Goal: Information Seeking & Learning: Learn about a topic

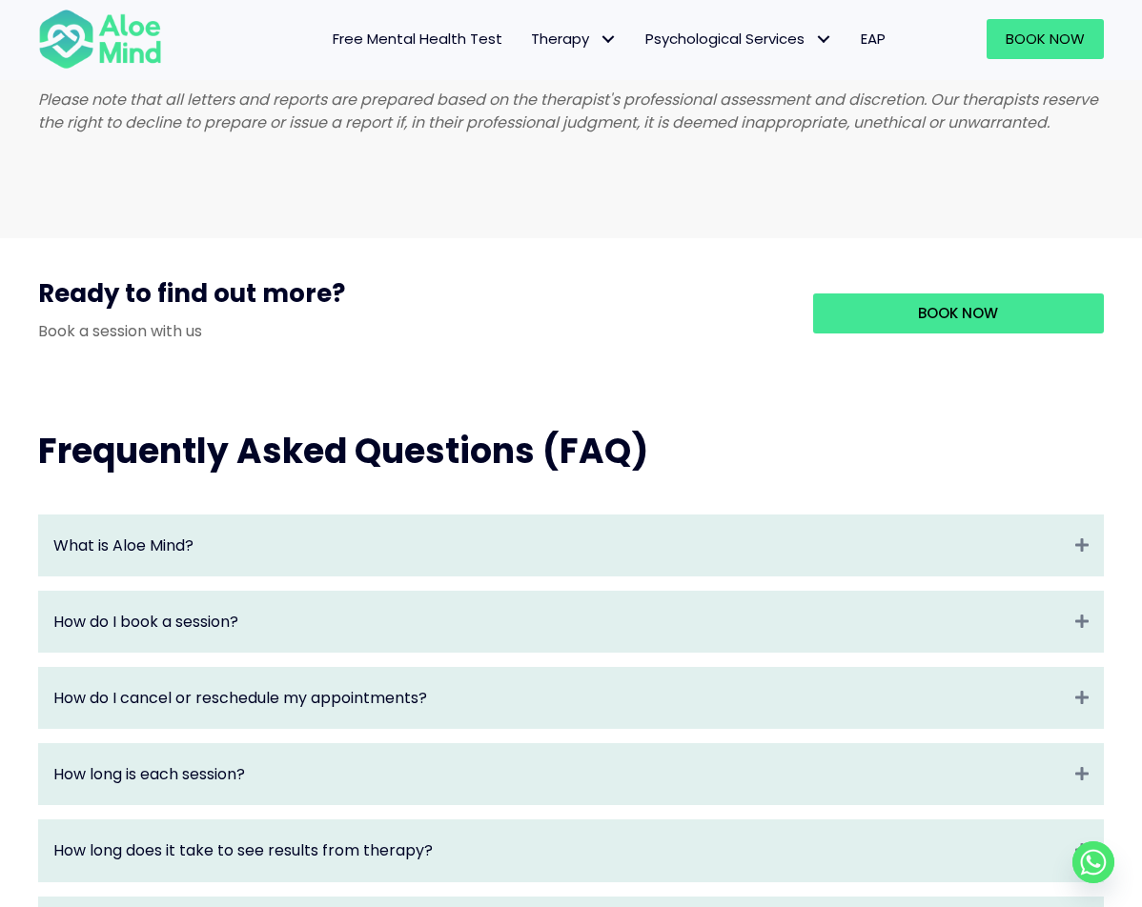
scroll to position [1716, 0]
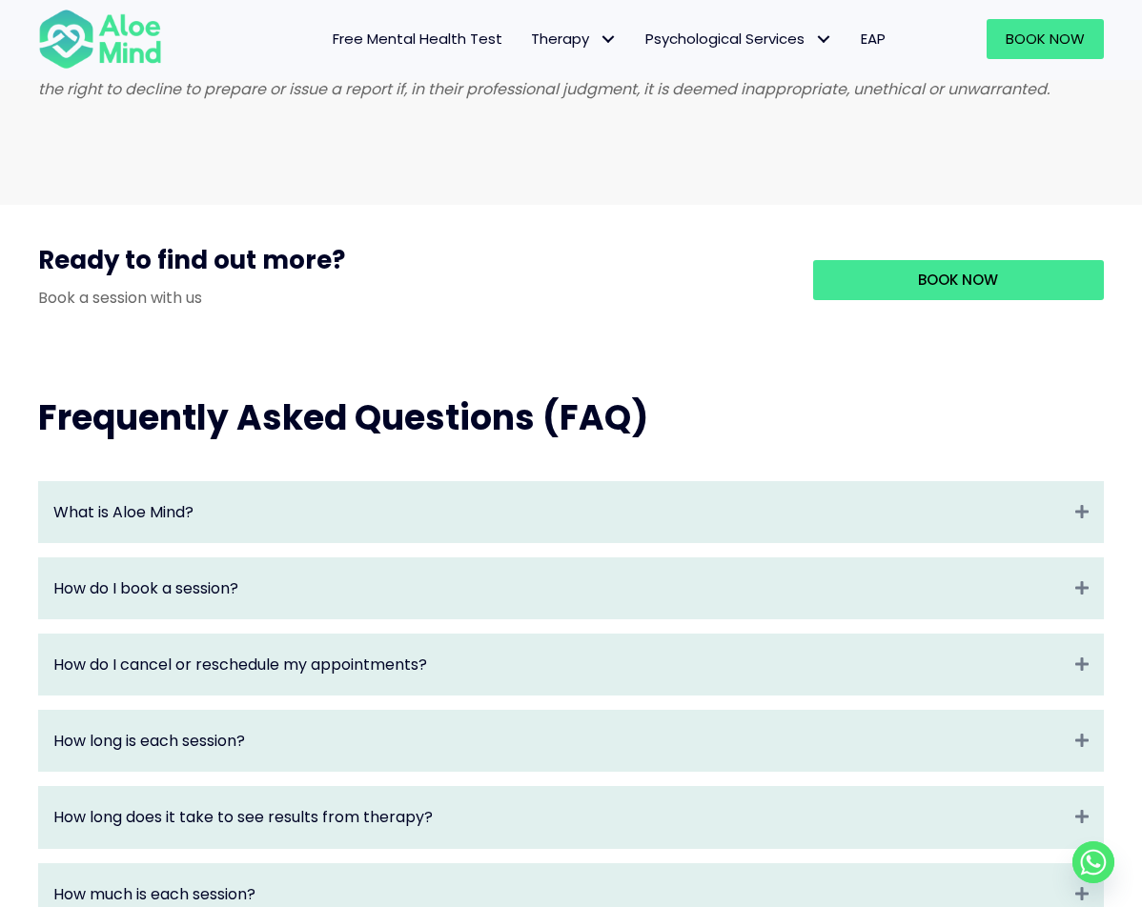
click at [576, 542] on div "What is Aloe Mind? Expand" at bounding box center [571, 512] width 1064 height 60
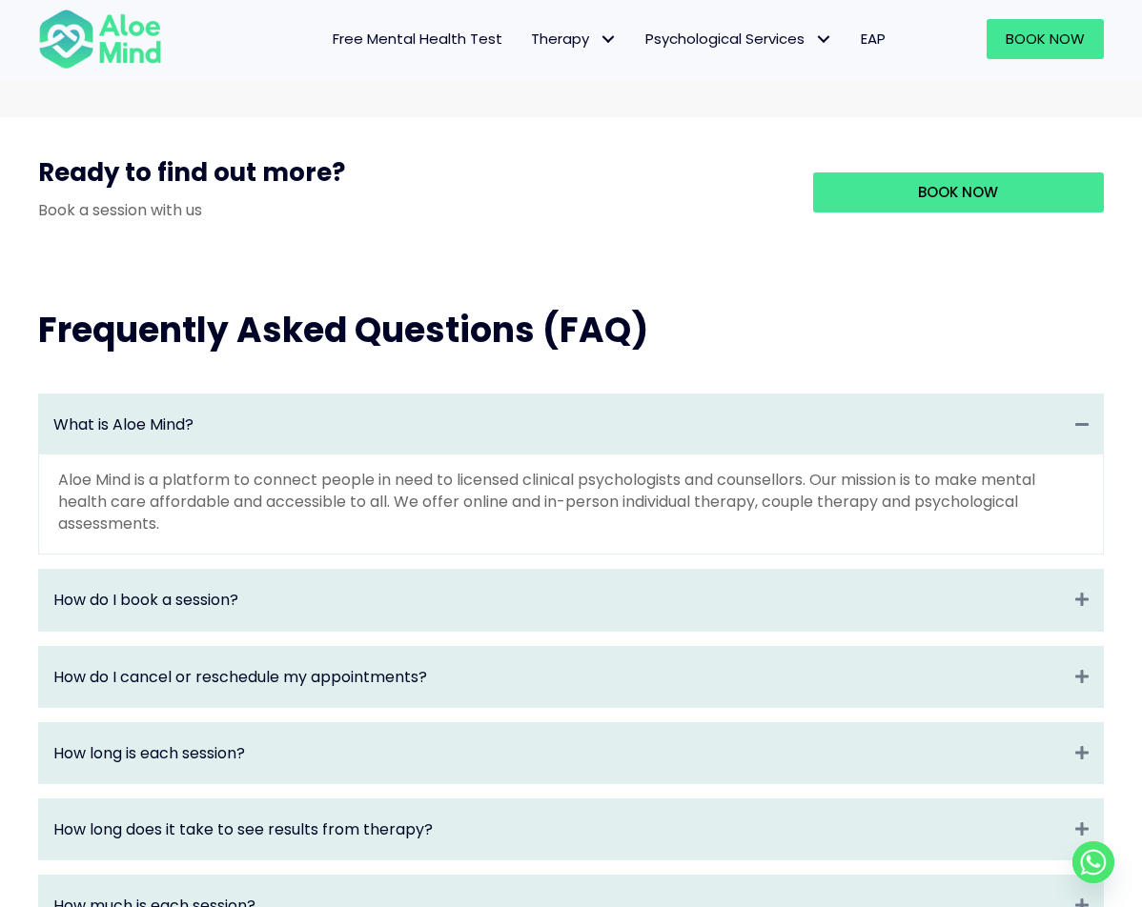
scroll to position [2002, 0]
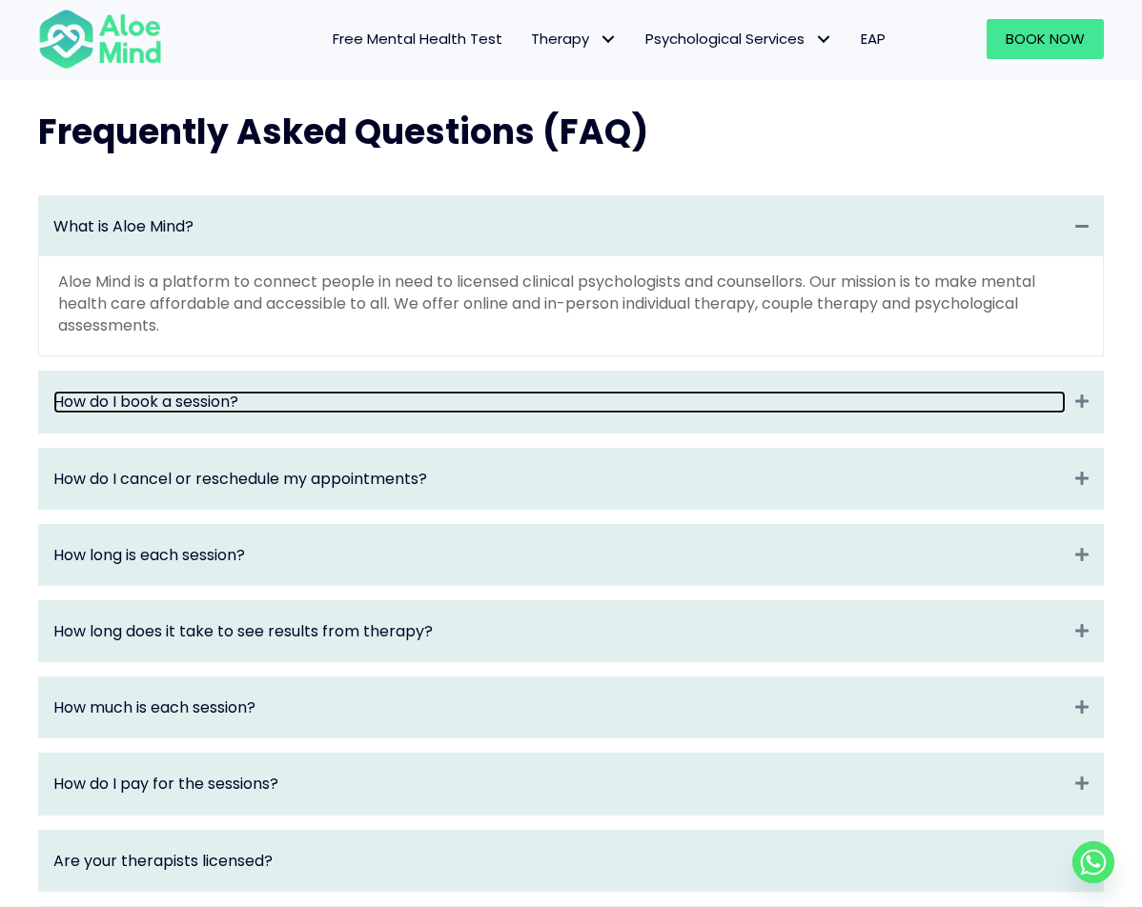
click at [405, 413] on link "How do I book a session?" at bounding box center [559, 402] width 1012 height 22
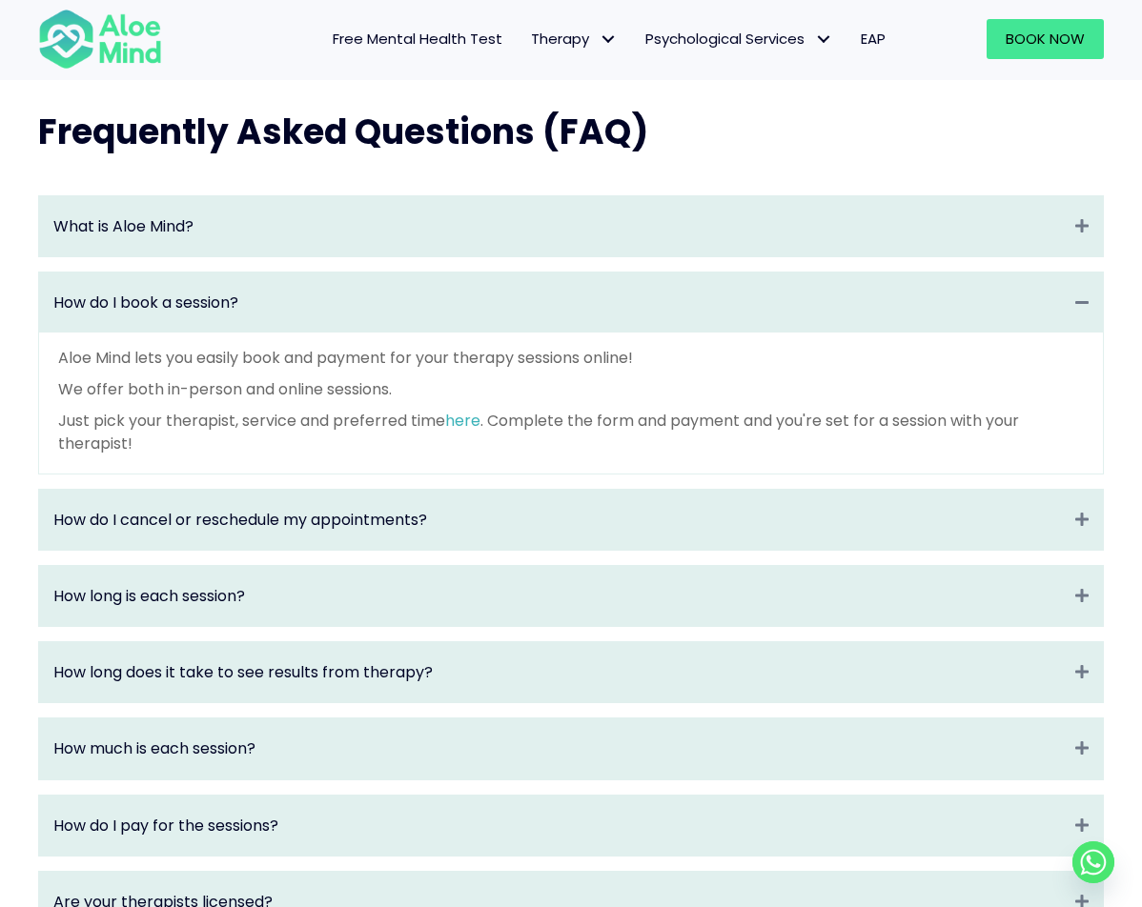
click at [508, 550] on div "How do I cancel or reschedule my appointments? Expand" at bounding box center [571, 520] width 1064 height 60
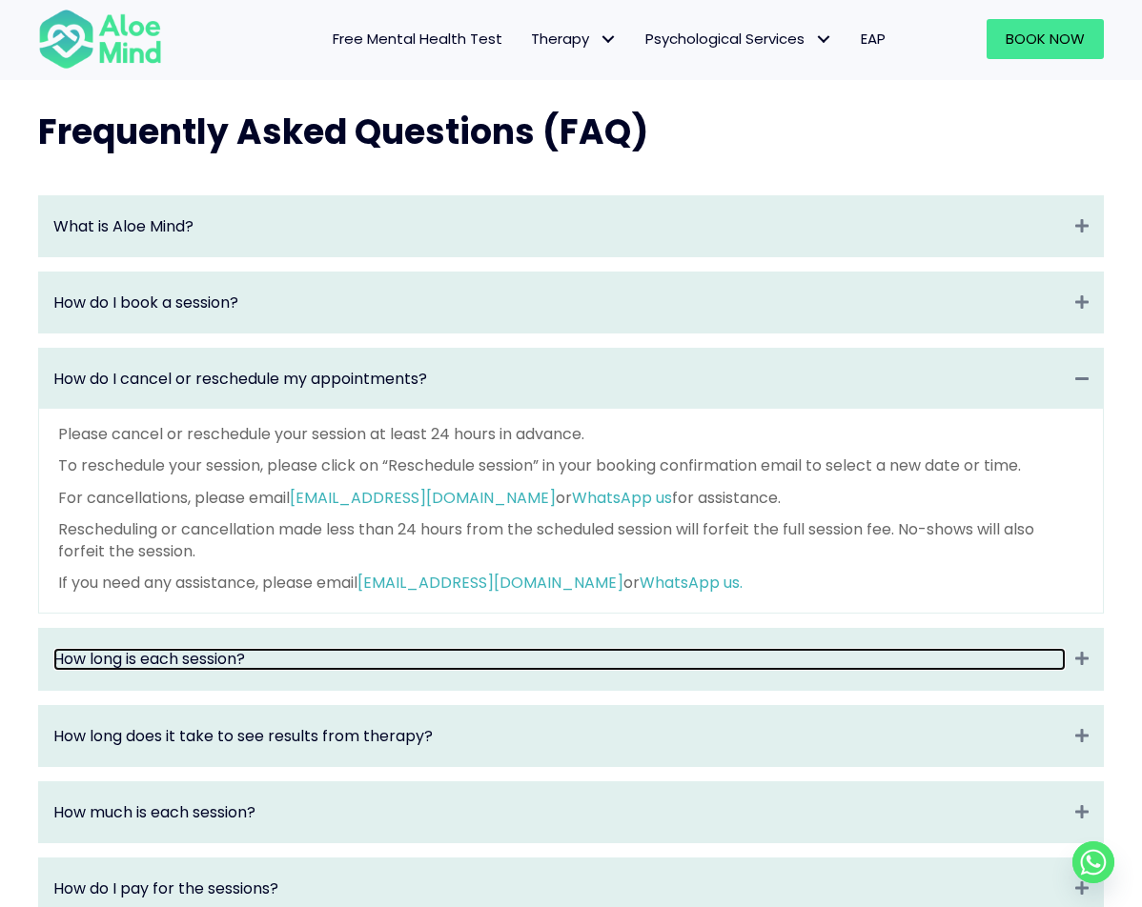
click at [584, 670] on link "How long is each session?" at bounding box center [559, 659] width 1012 height 22
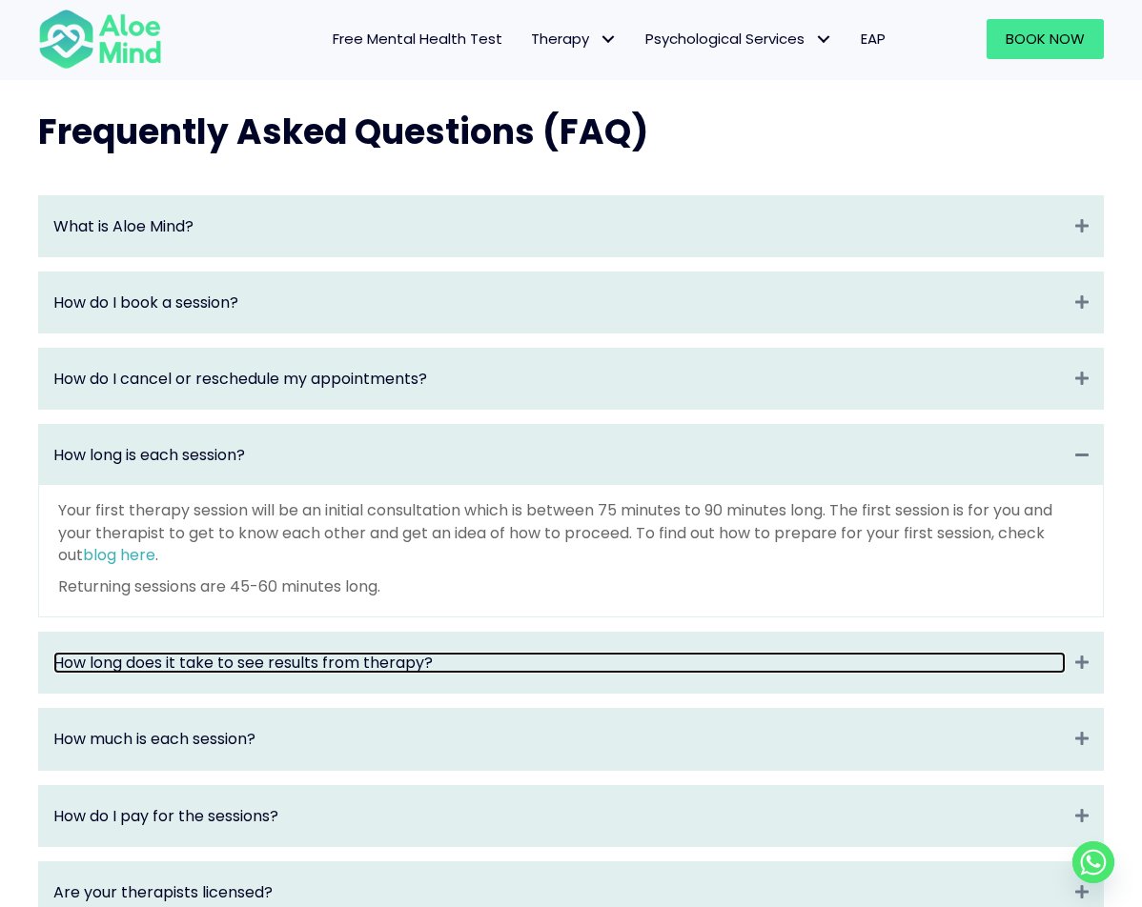
click at [519, 673] on link "How long does it take to see results from therapy?" at bounding box center [559, 663] width 1012 height 22
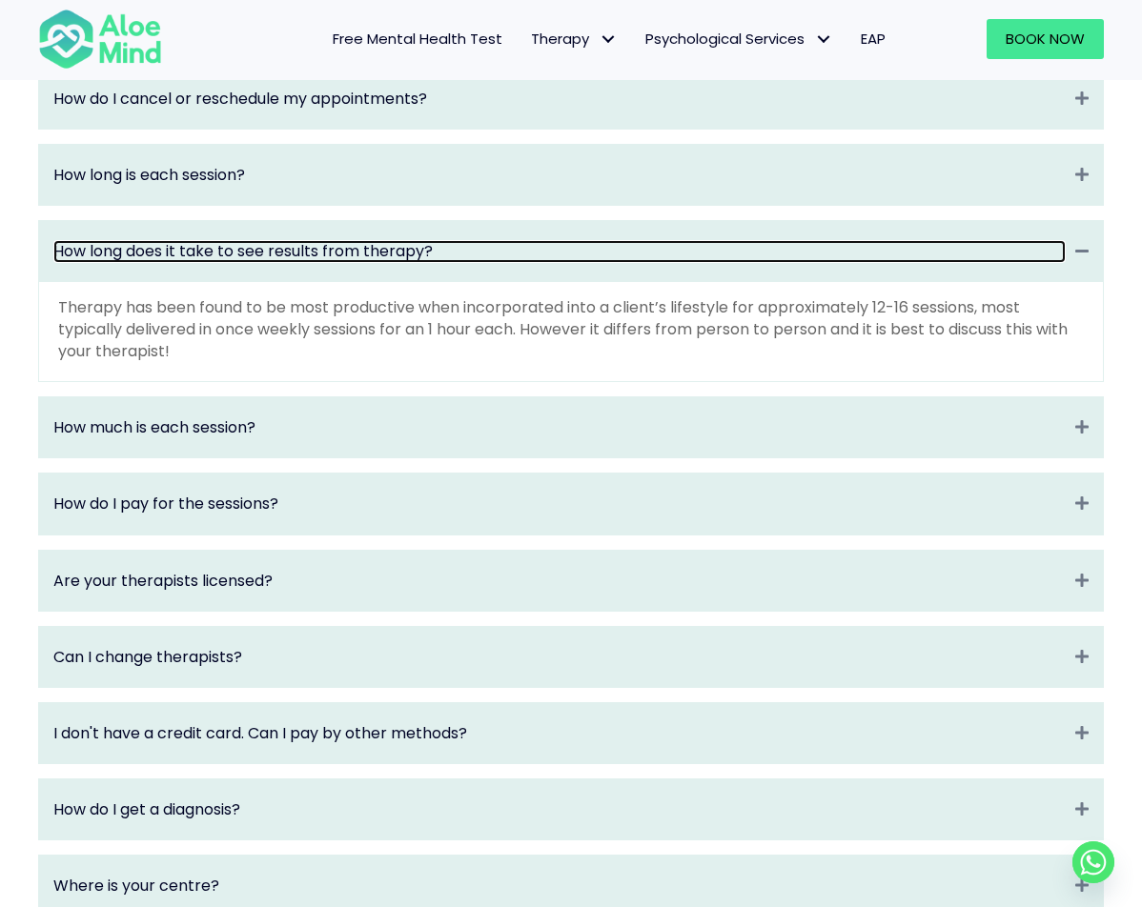
scroll to position [2288, 0]
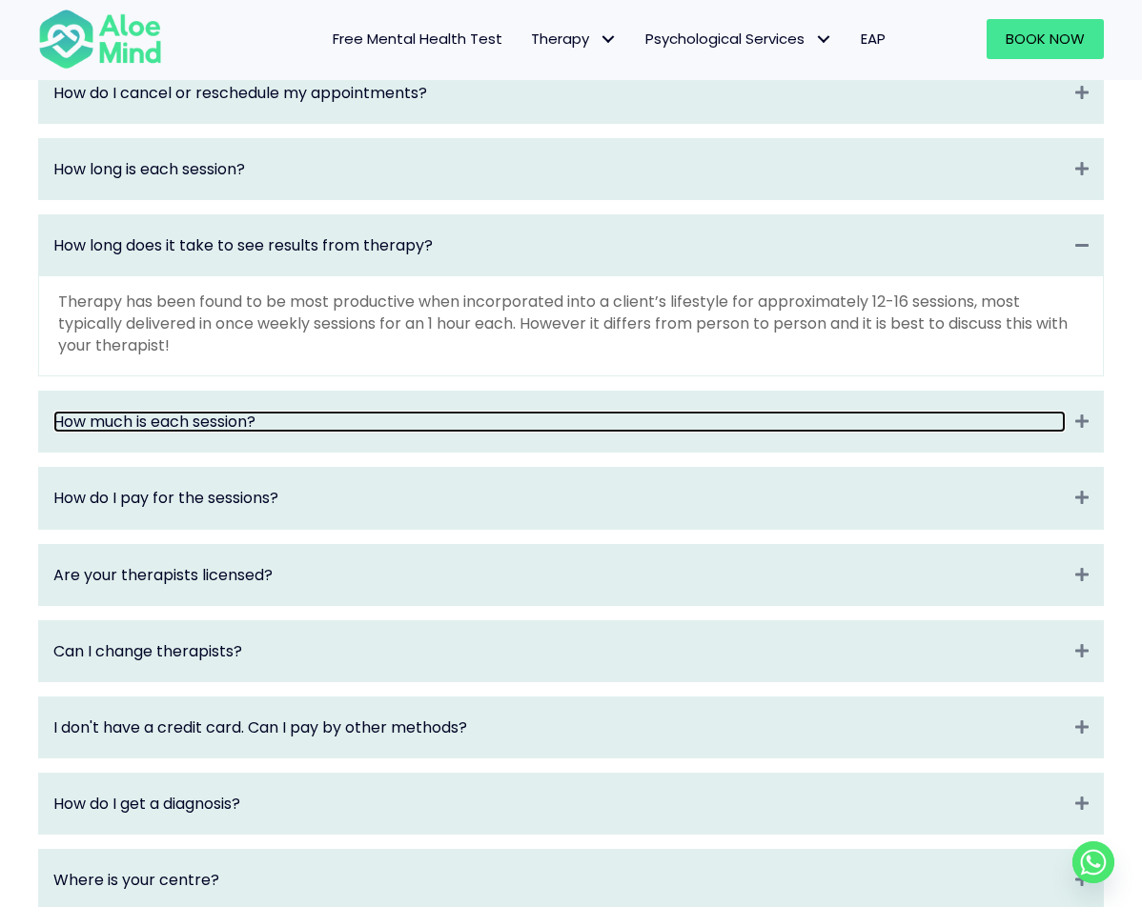
click at [239, 433] on link "How much is each session?" at bounding box center [559, 422] width 1012 height 22
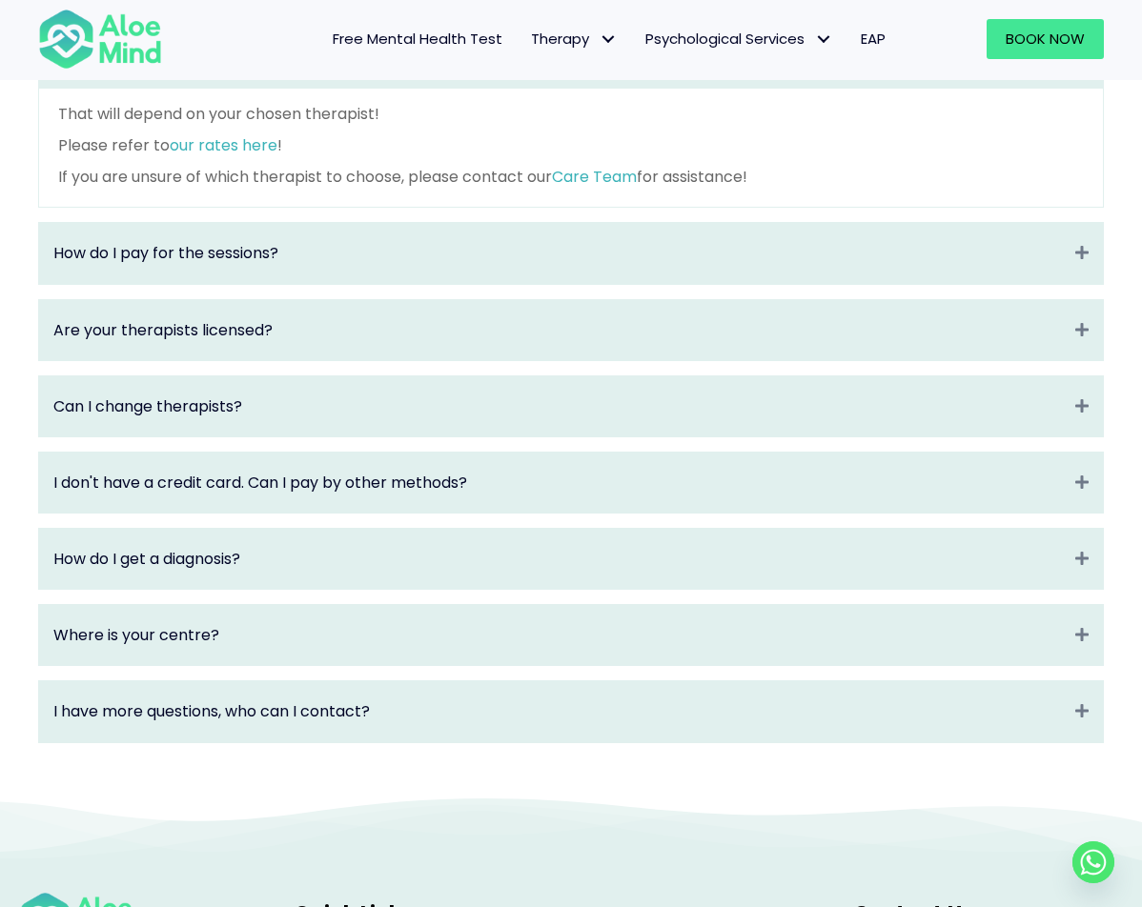
scroll to position [2573, 0]
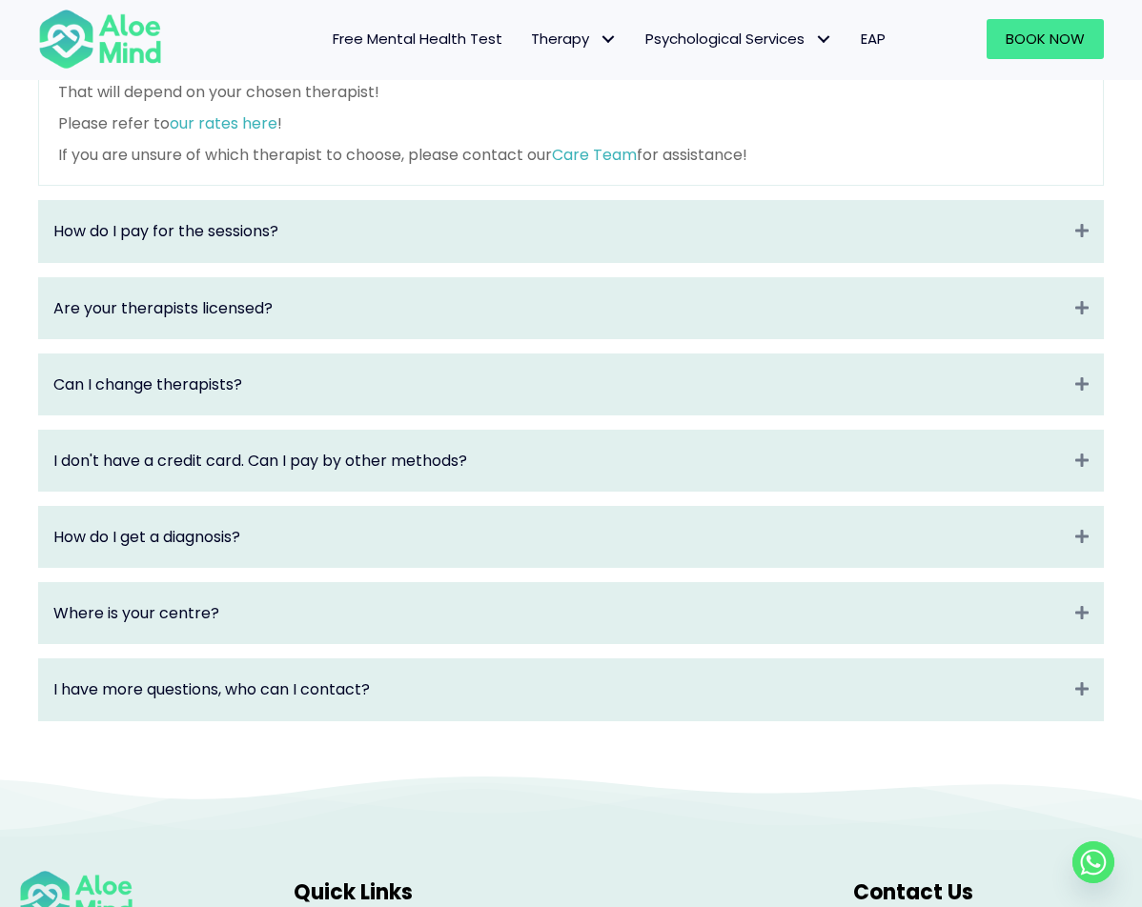
click at [400, 491] on div "I don't have a credit card. Can I pay by other methods? Expand" at bounding box center [571, 461] width 1064 height 60
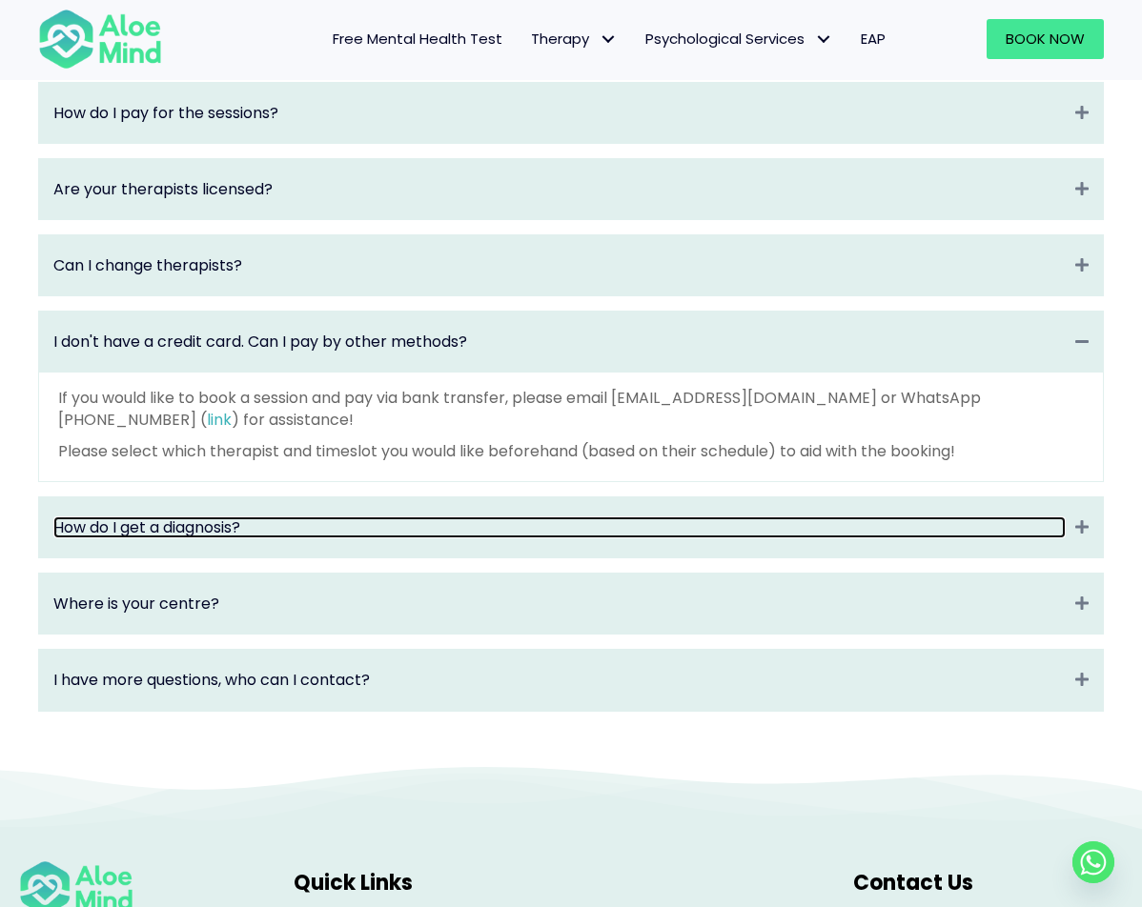
click at [392, 539] on link "How do I get a diagnosis?" at bounding box center [559, 528] width 1012 height 22
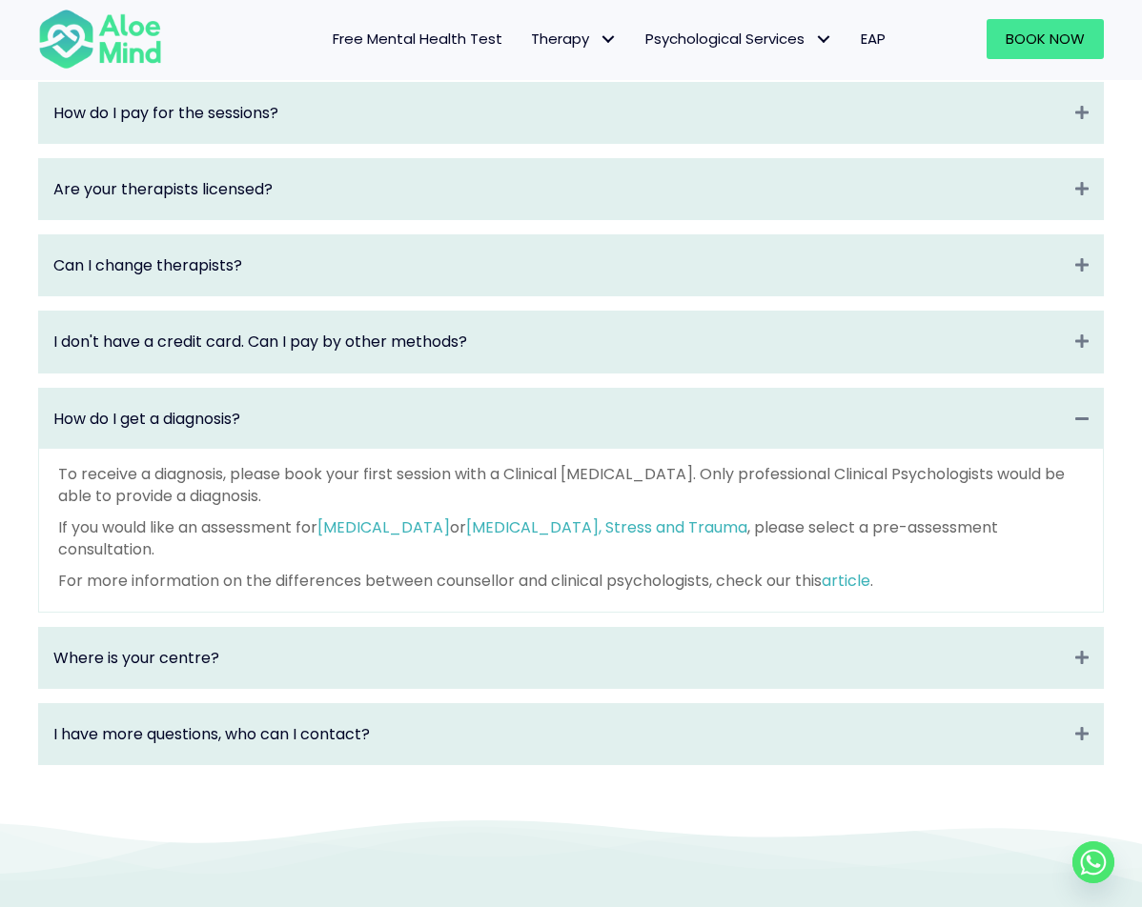
click at [379, 675] on div "Where is your centre? Expand" at bounding box center [571, 658] width 1064 height 60
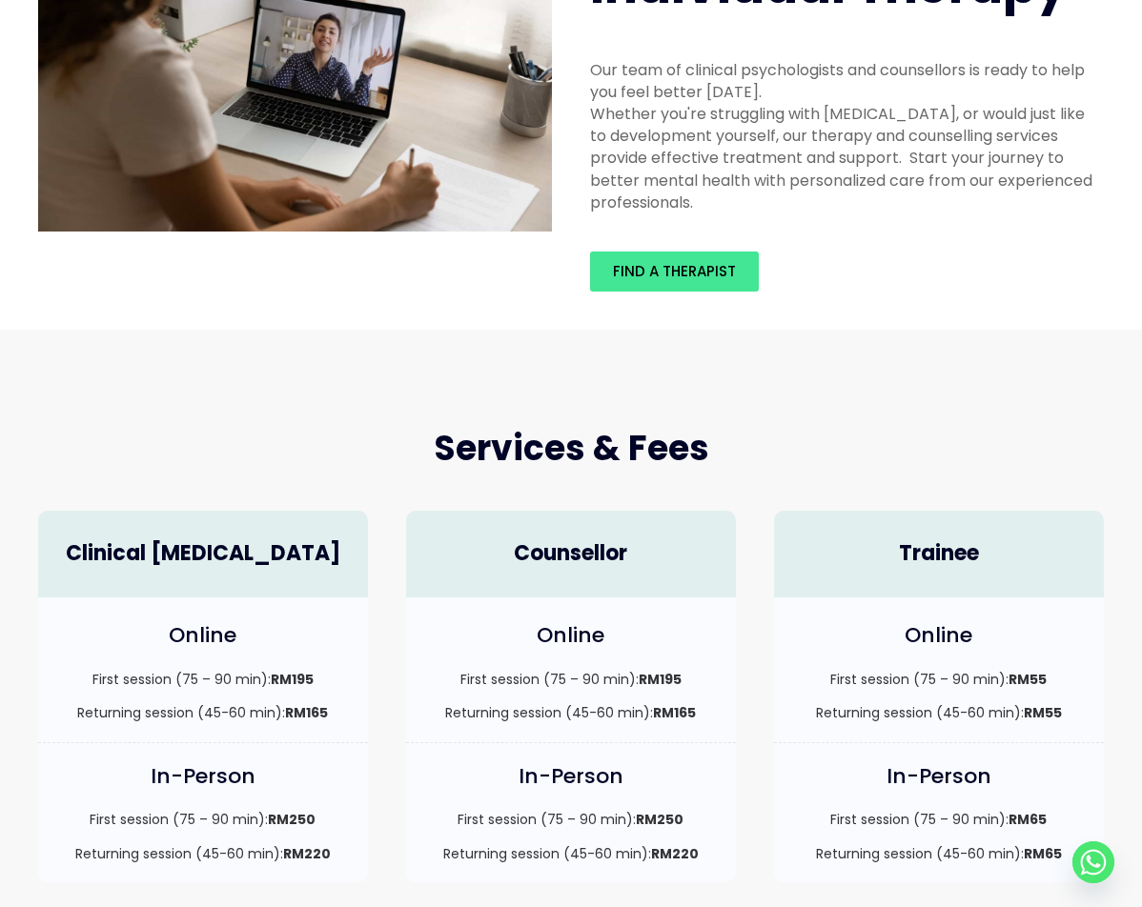
scroll to position [0, 0]
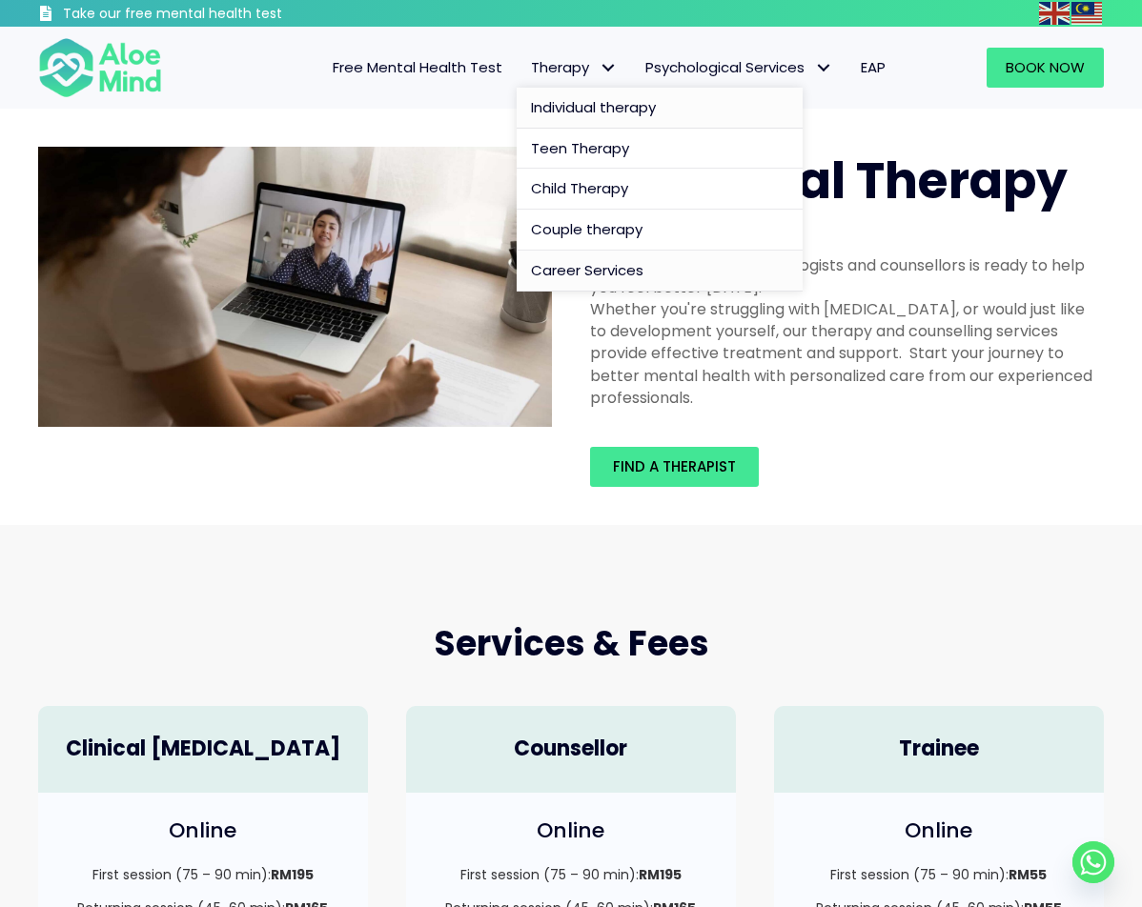
click at [614, 267] on span "Career Services" at bounding box center [587, 270] width 112 height 20
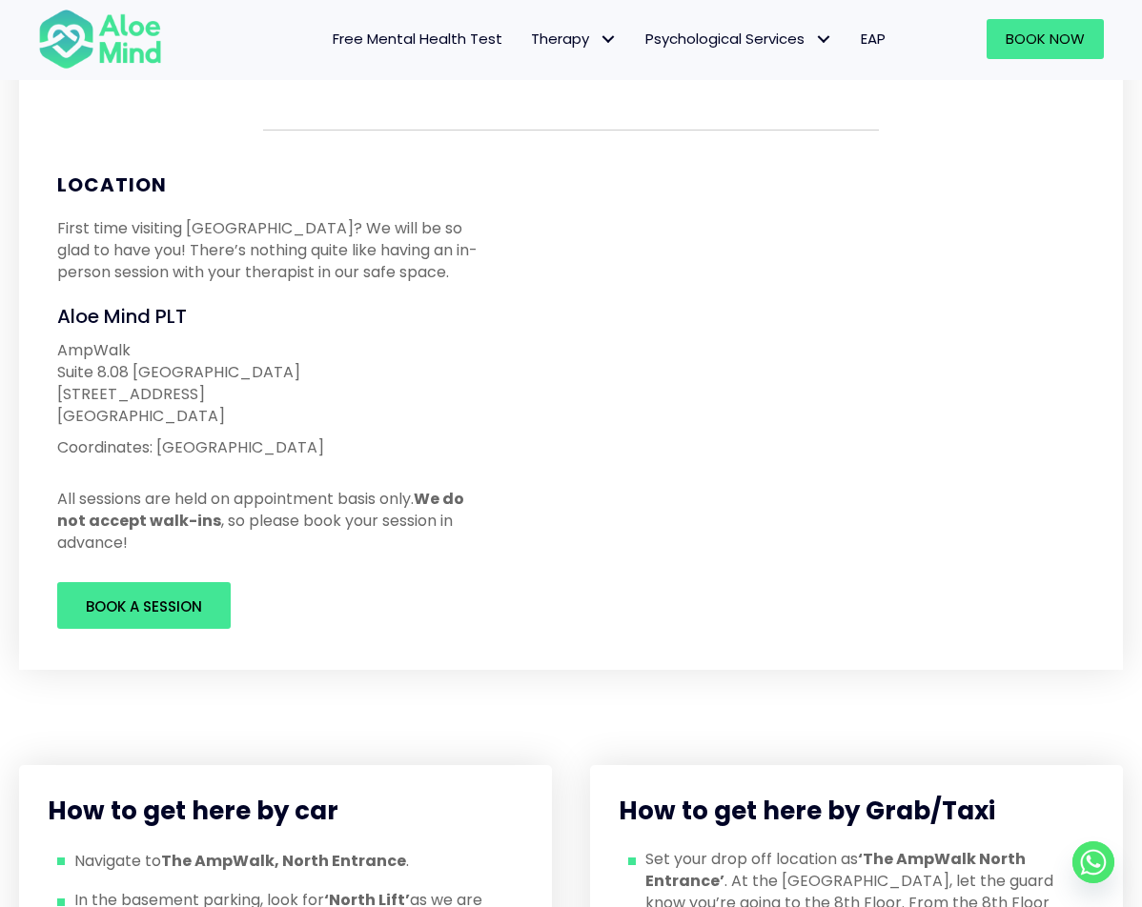
scroll to position [191, 0]
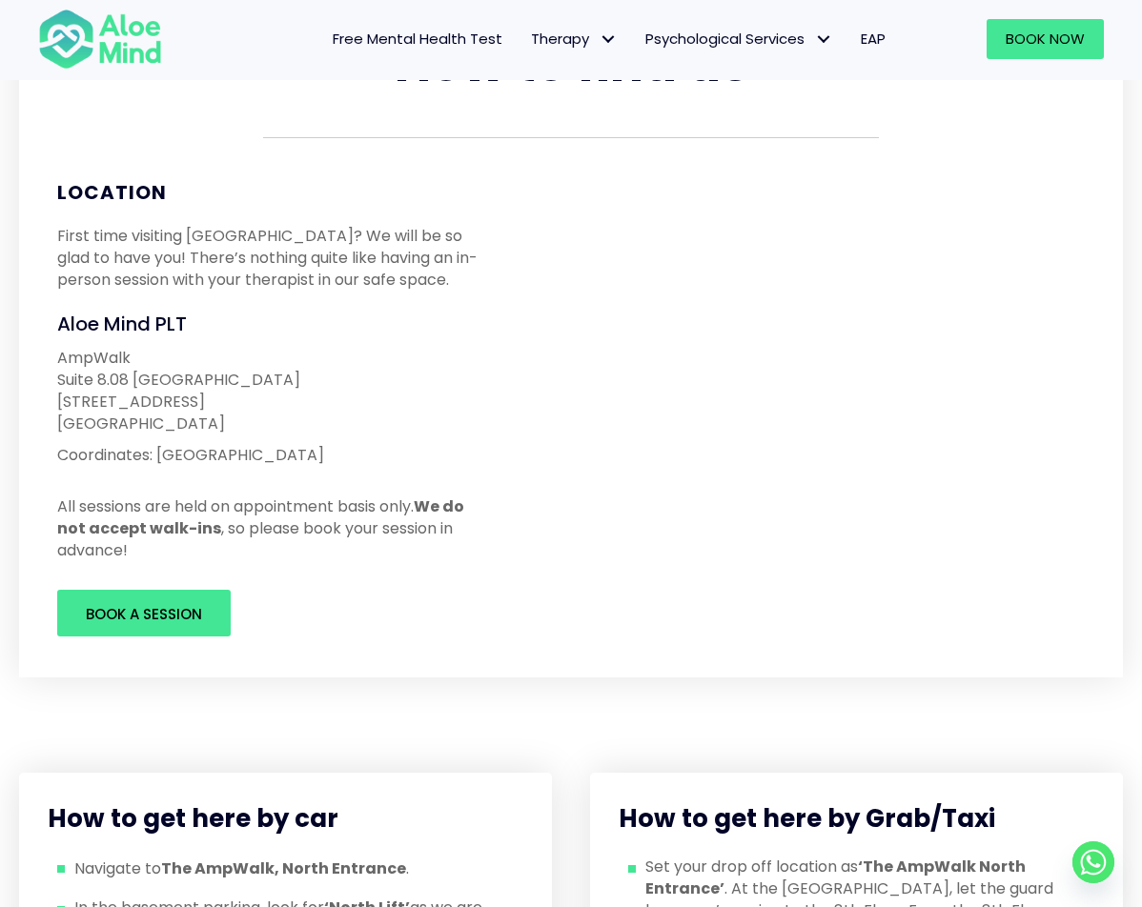
click at [479, 305] on div "First time visiting us? We will be so glad to have you! There’s nothing quite l…" at bounding box center [274, 258] width 473 height 105
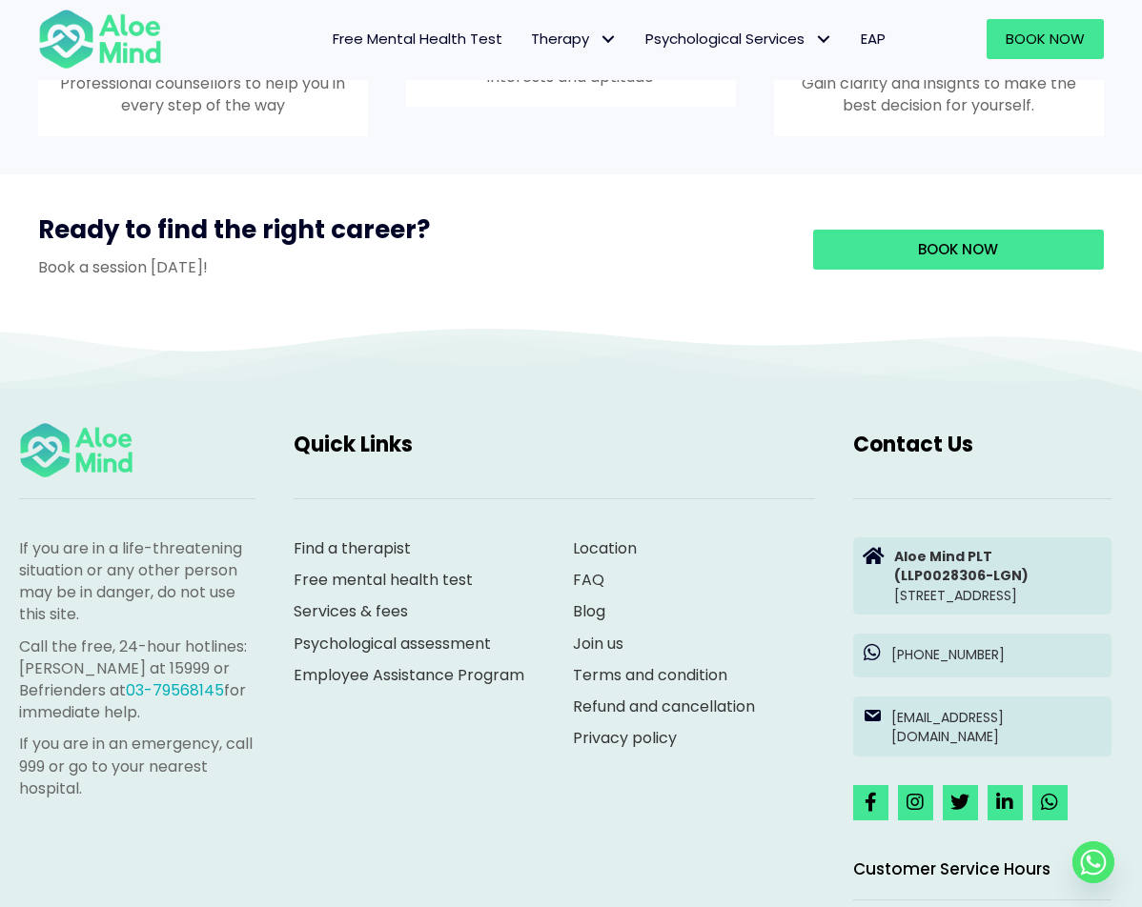
scroll to position [1811, 0]
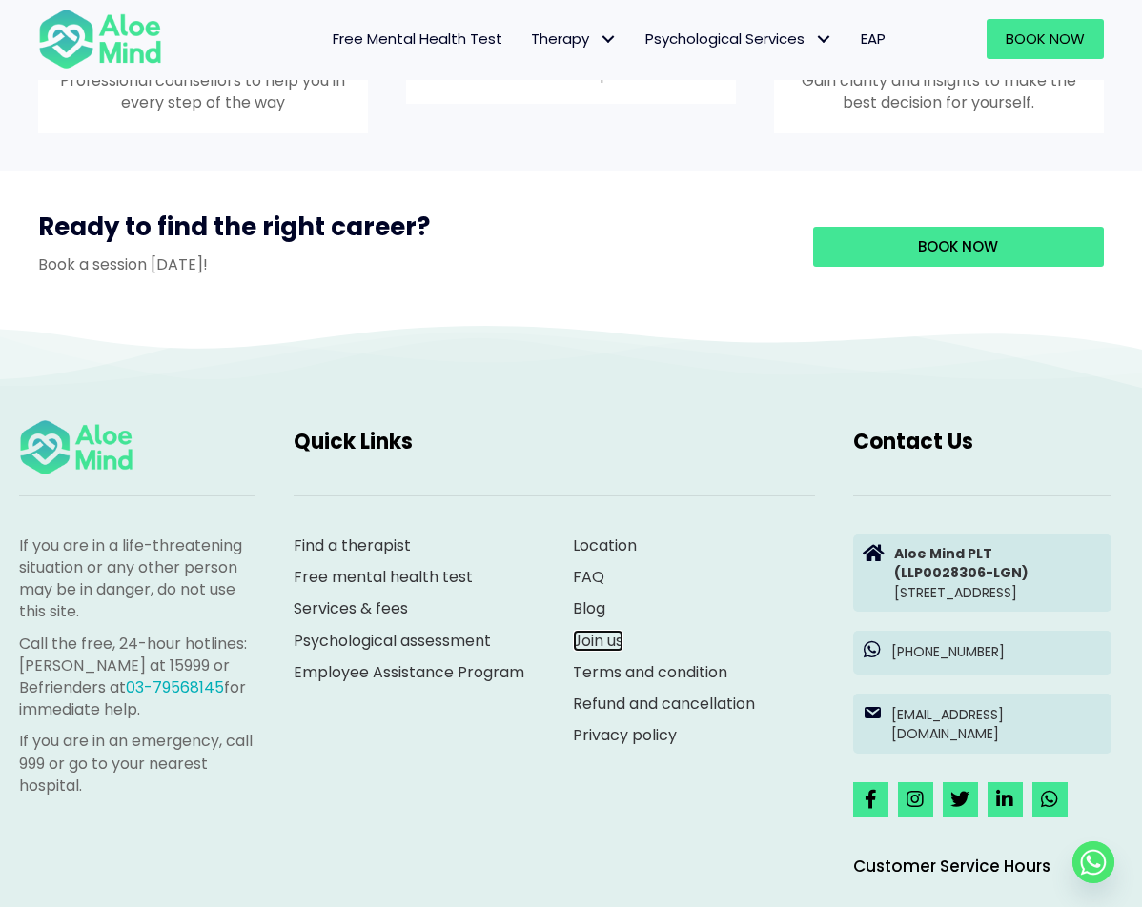
click at [611, 633] on link "Join us" at bounding box center [598, 641] width 51 height 22
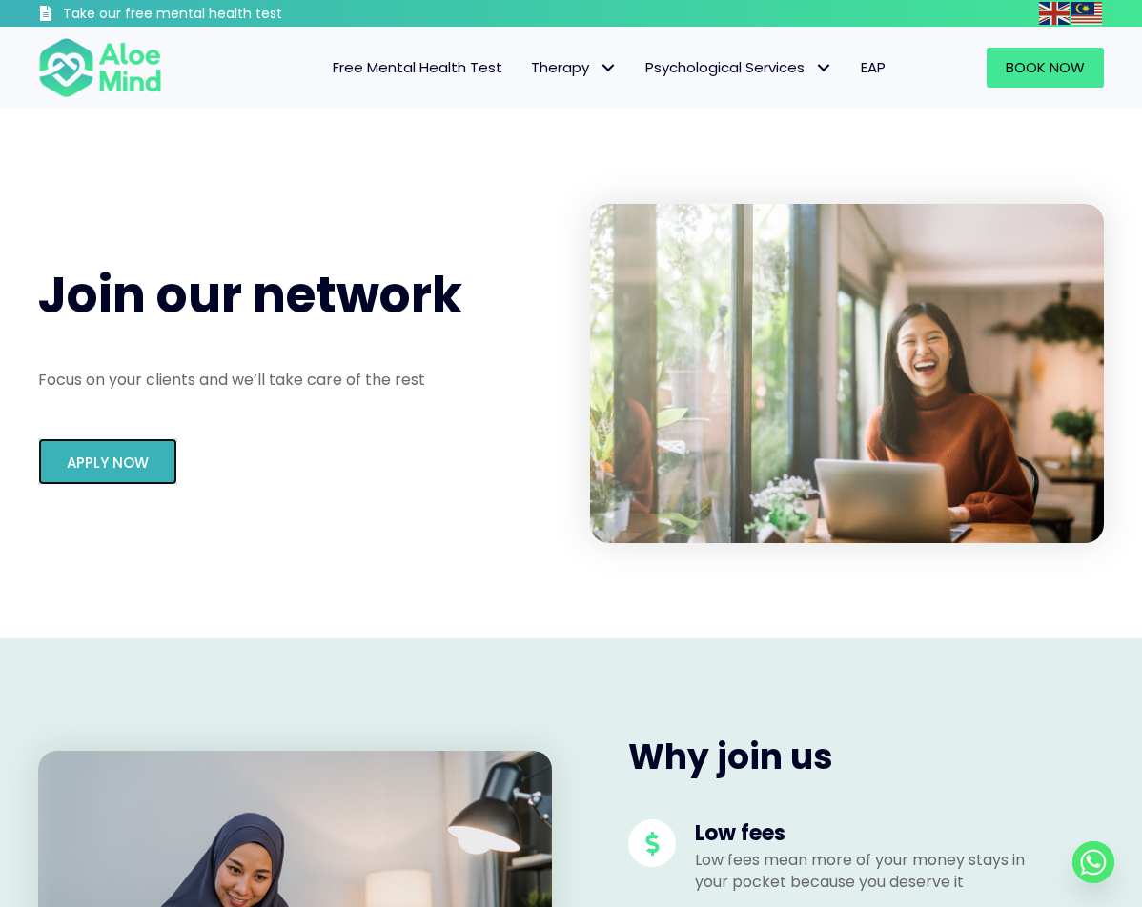
click at [101, 454] on span "Apply Now" at bounding box center [108, 463] width 82 height 20
